Goal: Navigation & Orientation: Find specific page/section

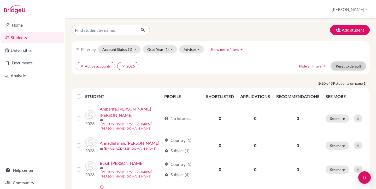
drag, startPoint x: 0, startPoint y: 0, endPoint x: 353, endPoint y: 66, distance: 358.9
click at [353, 66] on button "Reset to default" at bounding box center [348, 66] width 34 height 8
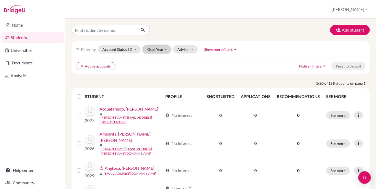
click at [156, 50] on button "Grad Year" at bounding box center [157, 49] width 28 height 8
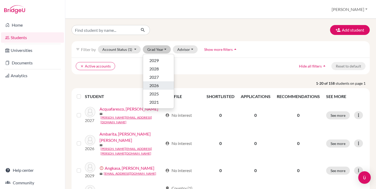
click at [158, 85] on span "2026" at bounding box center [153, 85] width 9 height 6
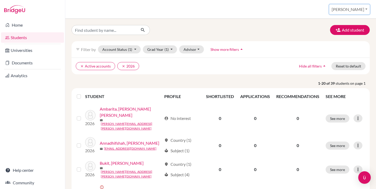
click at [355, 9] on button "[PERSON_NAME]" at bounding box center [349, 9] width 40 height 10
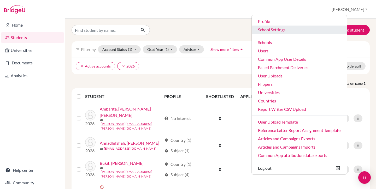
click at [303, 31] on link "School Settings" at bounding box center [299, 30] width 95 height 8
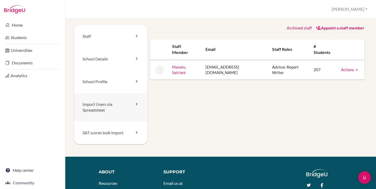
click at [104, 109] on link "Import Users via Spreadsheet" at bounding box center [110, 107] width 73 height 29
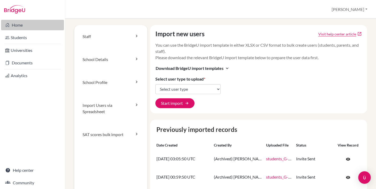
click at [15, 26] on link "Home" at bounding box center [32, 25] width 63 height 10
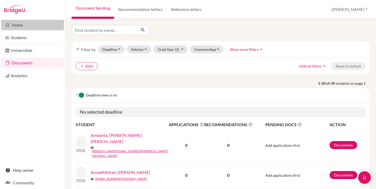
click at [37, 25] on link "Home" at bounding box center [32, 25] width 63 height 10
